Goal: Task Accomplishment & Management: Complete application form

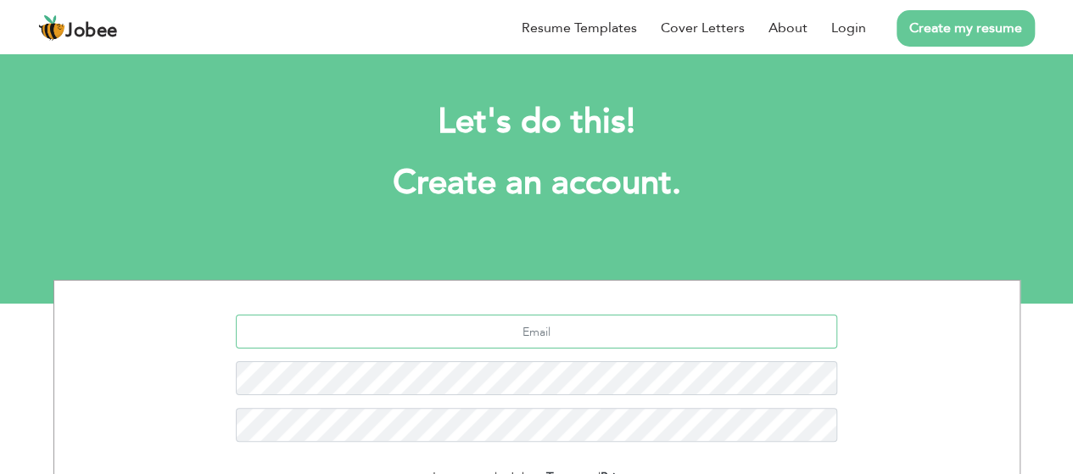
click at [526, 328] on input "text" at bounding box center [536, 332] width 601 height 34
type input "[EMAIL_ADDRESS][DOMAIN_NAME]"
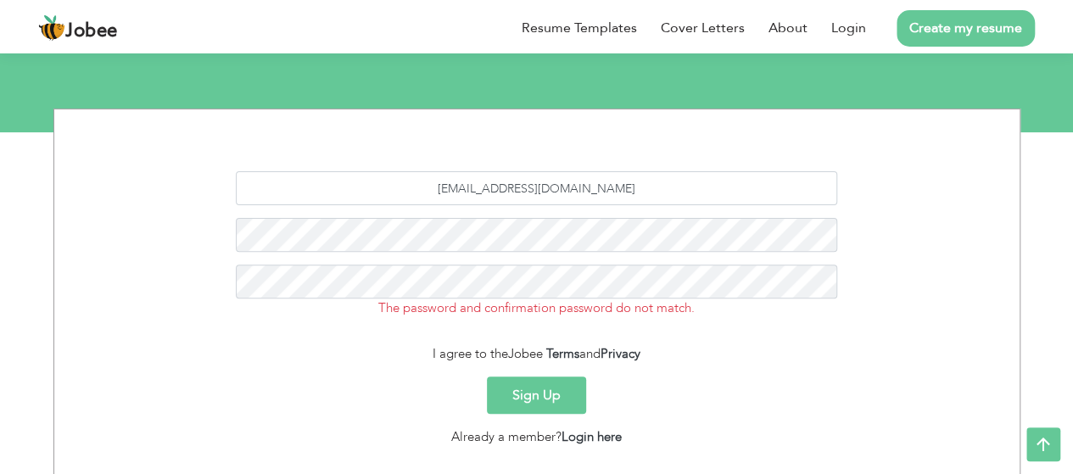
scroll to position [172, 0]
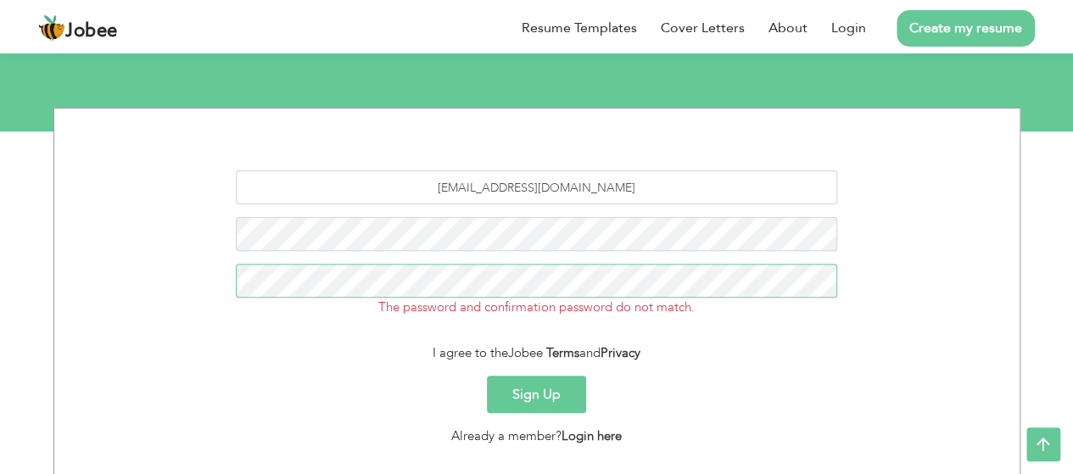
click at [487, 376] on button "Sign Up" at bounding box center [536, 394] width 99 height 37
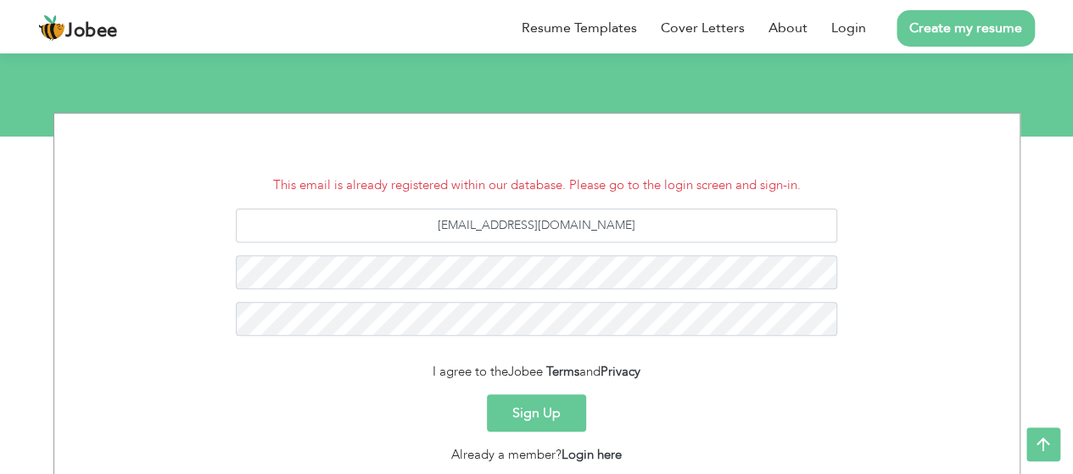
scroll to position [166, 0]
